Goal: Ask a question

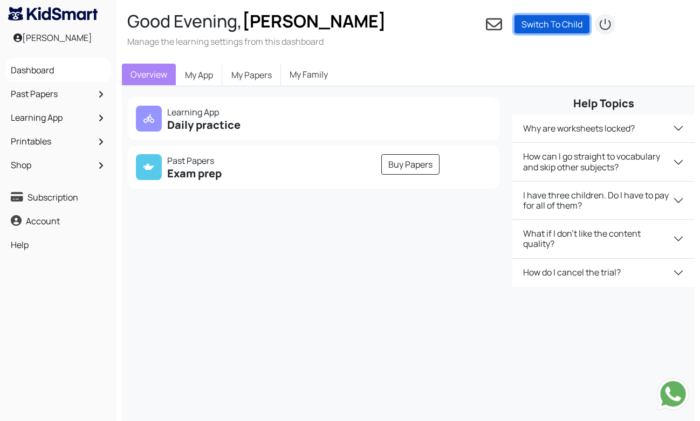
click at [561, 28] on link "Switch To Child" at bounding box center [551, 24] width 75 height 18
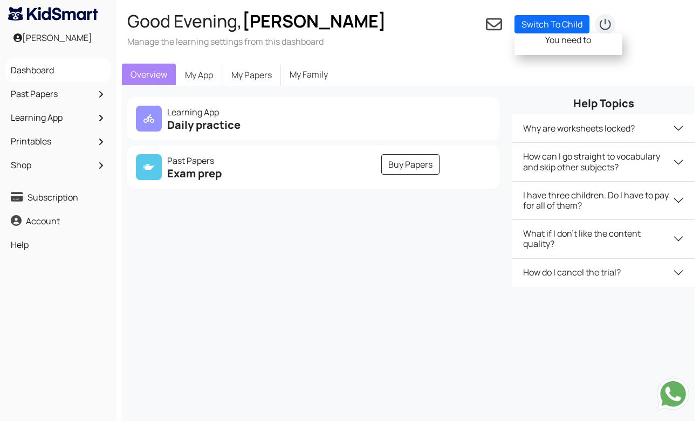
click at [52, 249] on link "Help" at bounding box center [58, 245] width 100 height 18
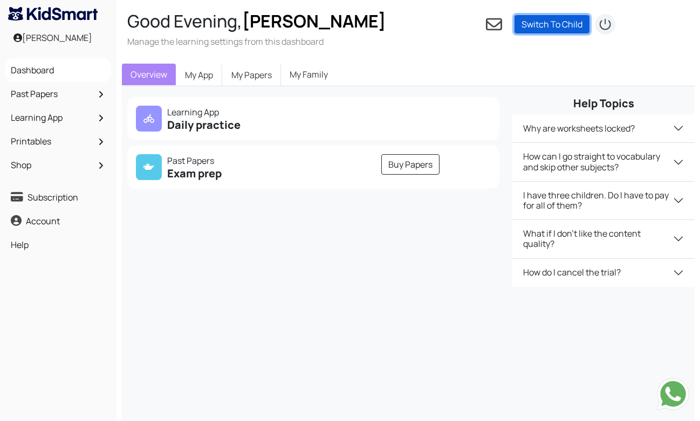
click at [537, 24] on link "Switch To Child" at bounding box center [551, 24] width 75 height 18
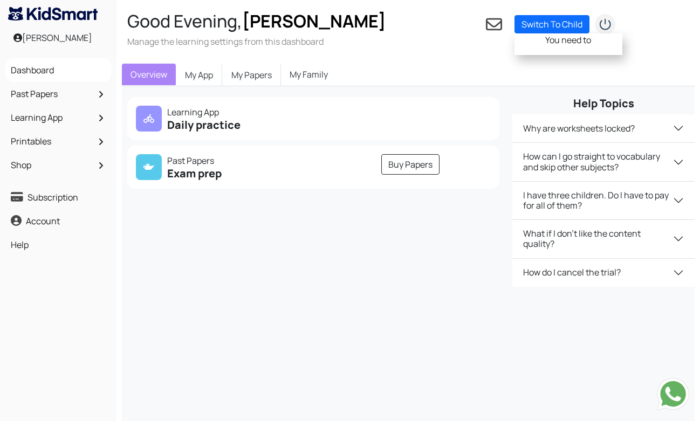
click at [439, 80] on div "Overview My App My Papers My Family" at bounding box center [408, 75] width 572 height 23
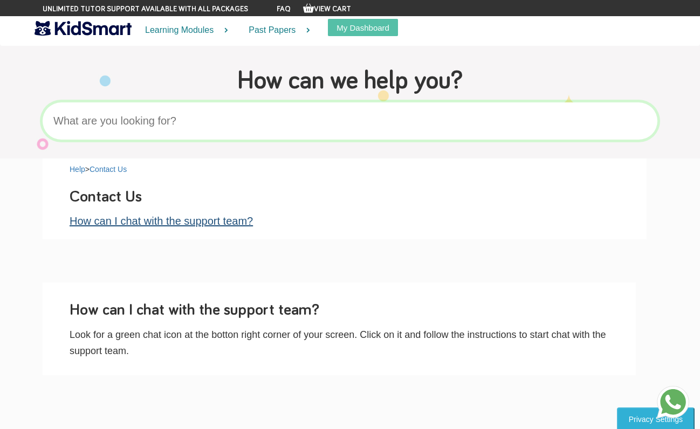
click at [223, 224] on link "How can I chat with the support team?" at bounding box center [161, 221] width 183 height 12
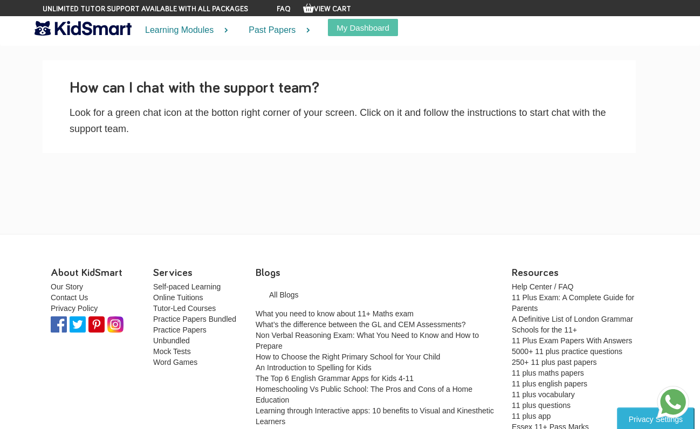
scroll to position [229, 0]
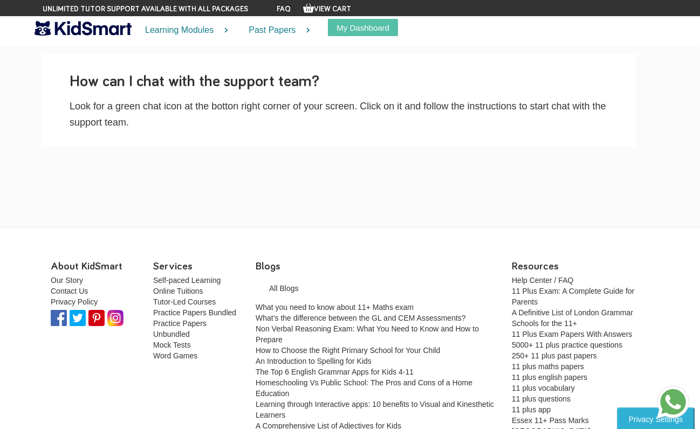
click at [670, 396] on img at bounding box center [673, 402] width 32 height 32
